Goal: Find specific page/section: Find specific page/section

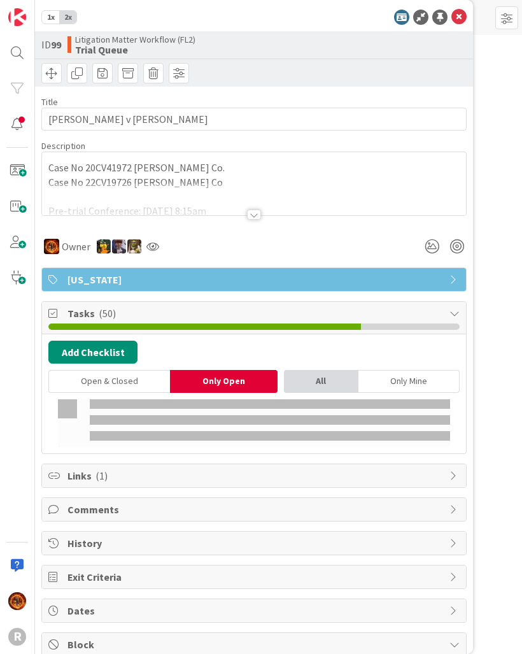
type textarea "x"
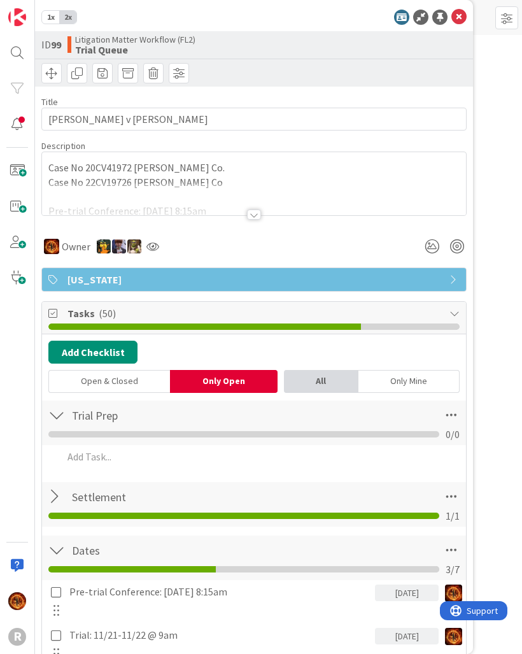
click at [466, 15] on icon at bounding box center [459, 17] width 15 height 15
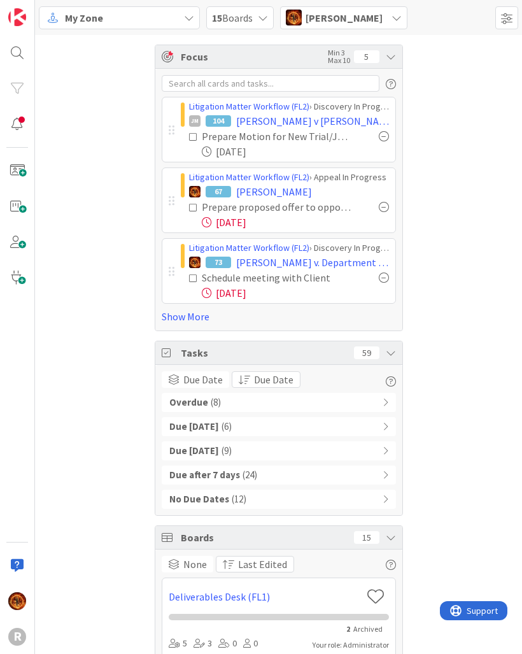
click at [89, 10] on span "My Zone" at bounding box center [84, 17] width 38 height 15
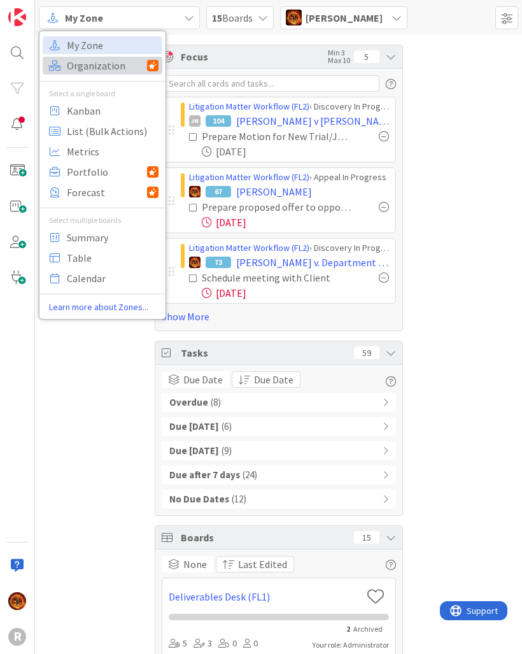
click at [83, 62] on span "Organization" at bounding box center [107, 65] width 80 height 19
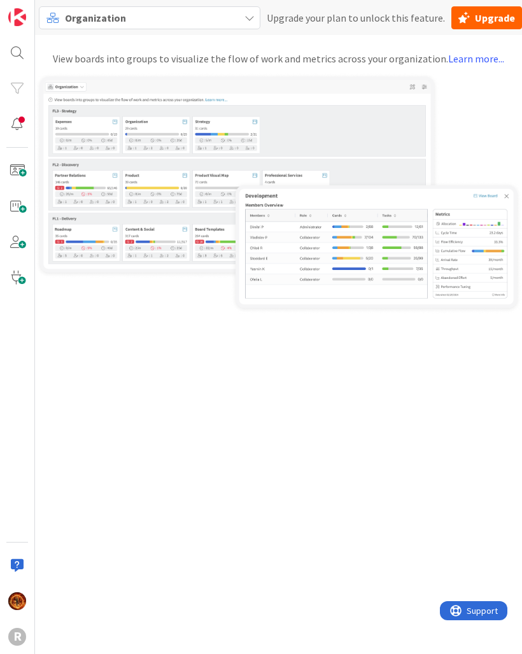
click at [71, 13] on span "Organization" at bounding box center [95, 17] width 61 height 13
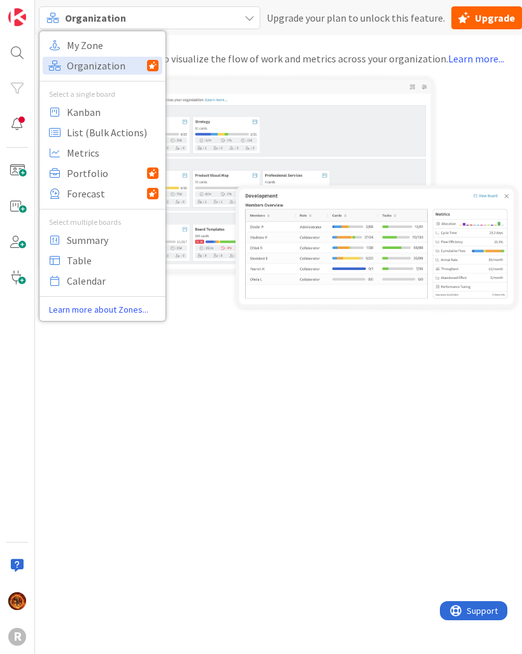
click at [82, 45] on span "My Zone" at bounding box center [113, 45] width 92 height 19
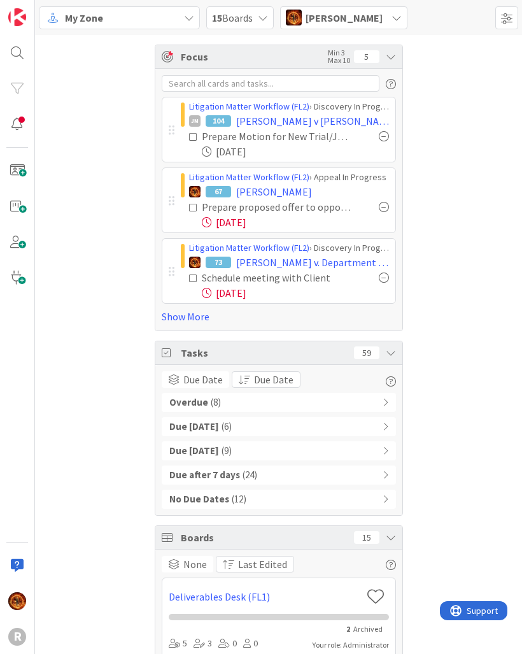
click at [64, 11] on div "My Zone" at bounding box center [119, 17] width 161 height 23
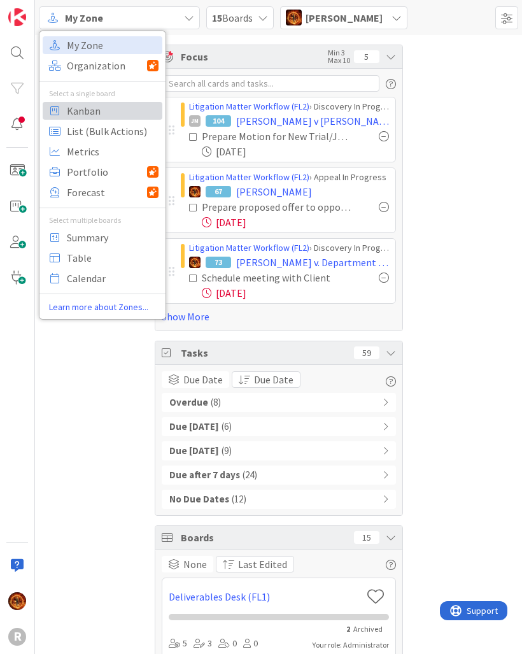
click at [76, 113] on span "Kanban" at bounding box center [113, 110] width 92 height 19
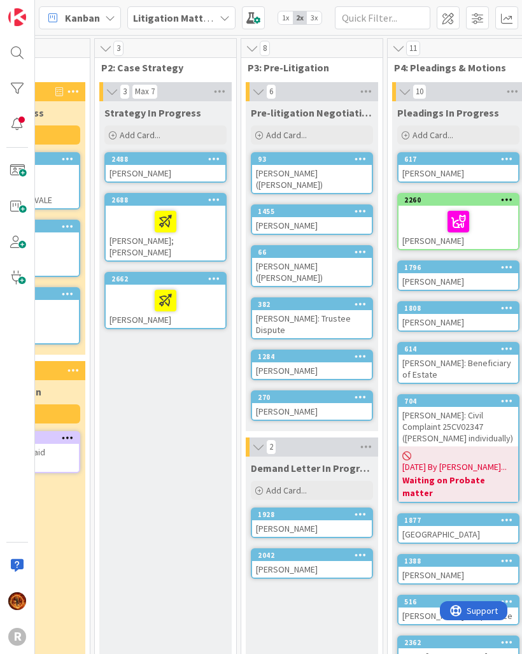
scroll to position [-1, 196]
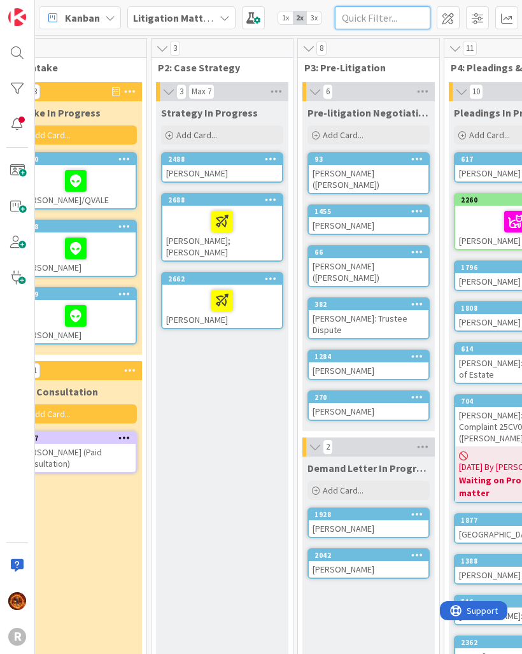
click at [392, 17] on input "text" at bounding box center [383, 17] width 96 height 23
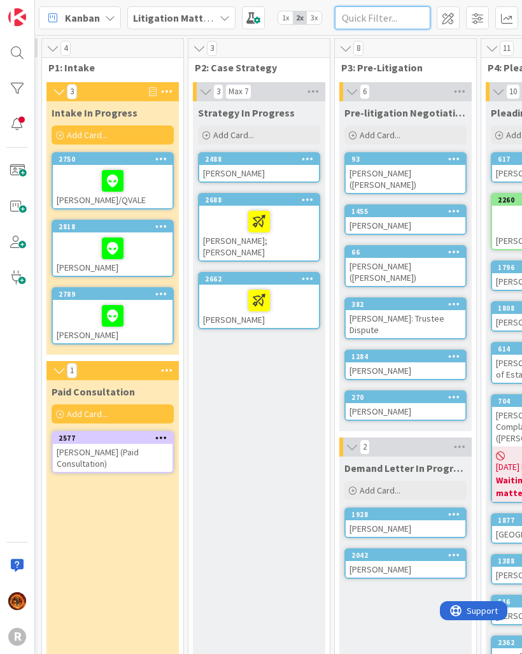
scroll to position [0, 133]
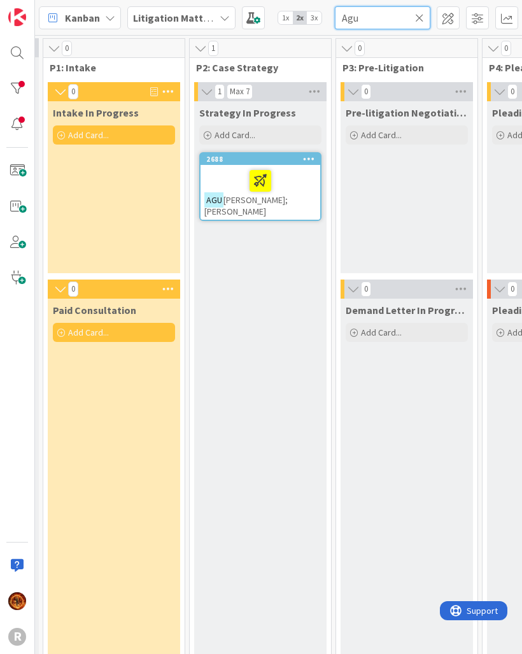
type input "Agu"
click at [301, 196] on div "AGU [PERSON_NAME]; [PERSON_NAME]" at bounding box center [261, 192] width 120 height 55
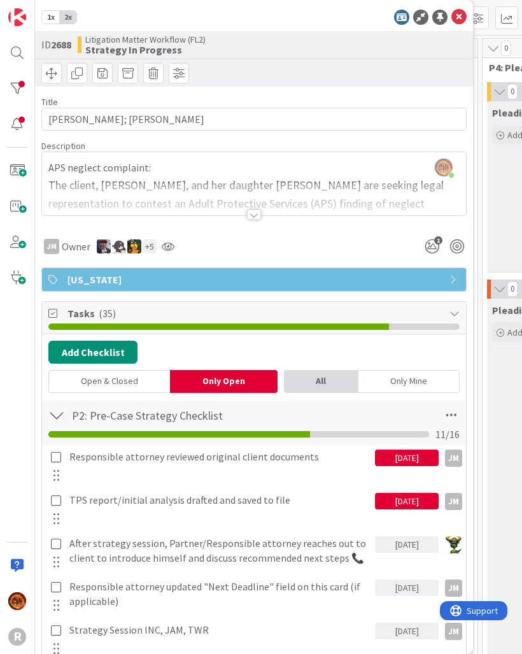
click at [259, 215] on div at bounding box center [254, 215] width 14 height 10
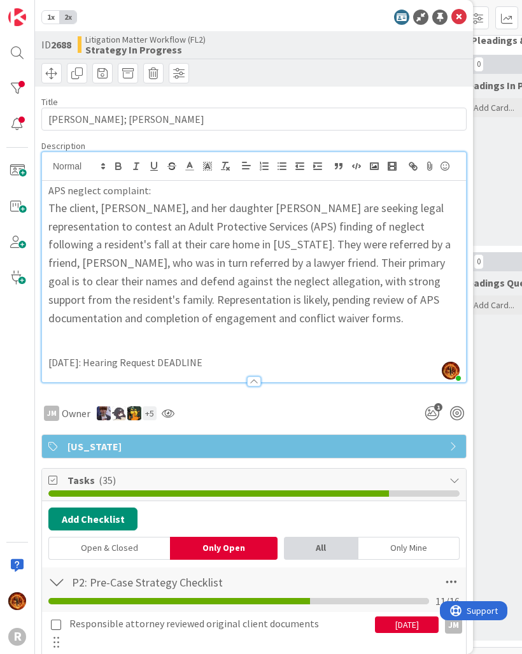
click at [256, 369] on div at bounding box center [254, 375] width 424 height 13
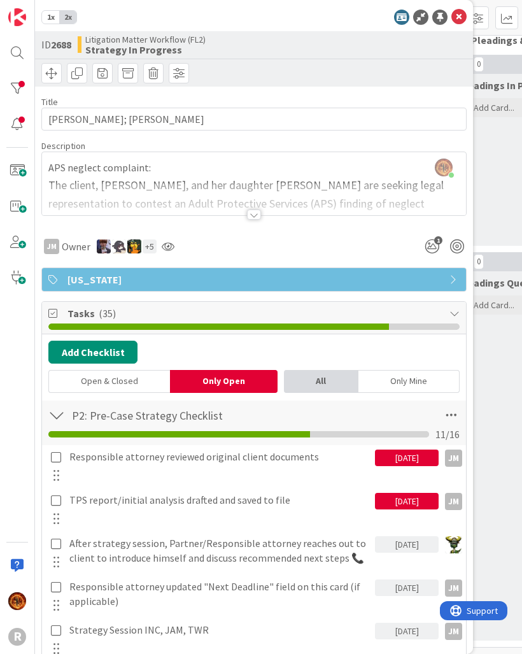
click at [252, 212] on div at bounding box center [254, 215] width 14 height 10
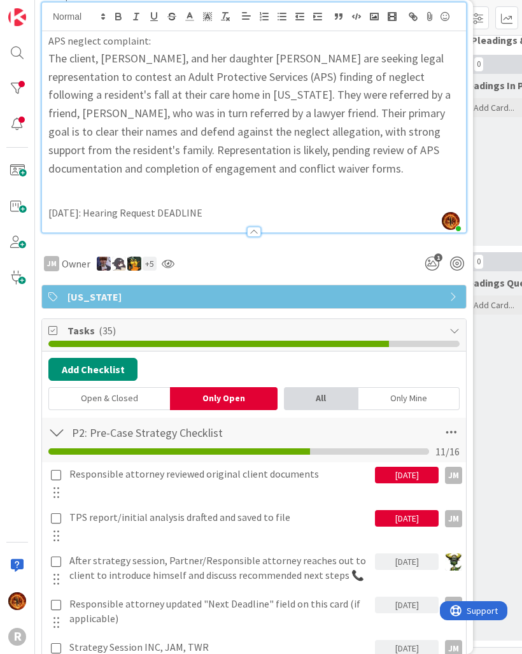
scroll to position [152, 0]
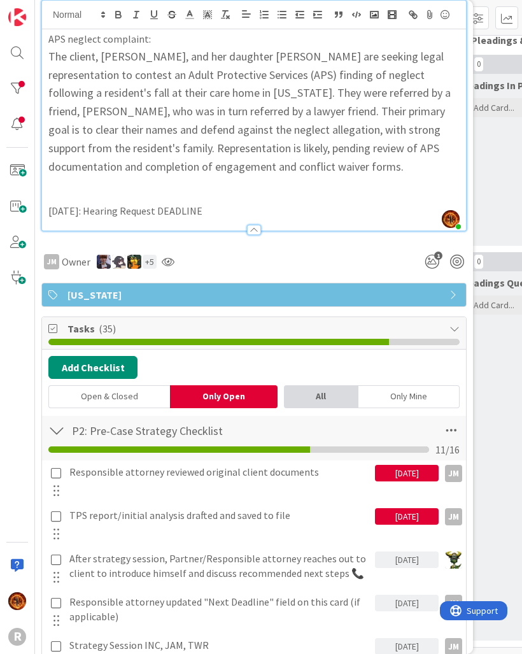
type textarea "x"
